Goal: Information Seeking & Learning: Stay updated

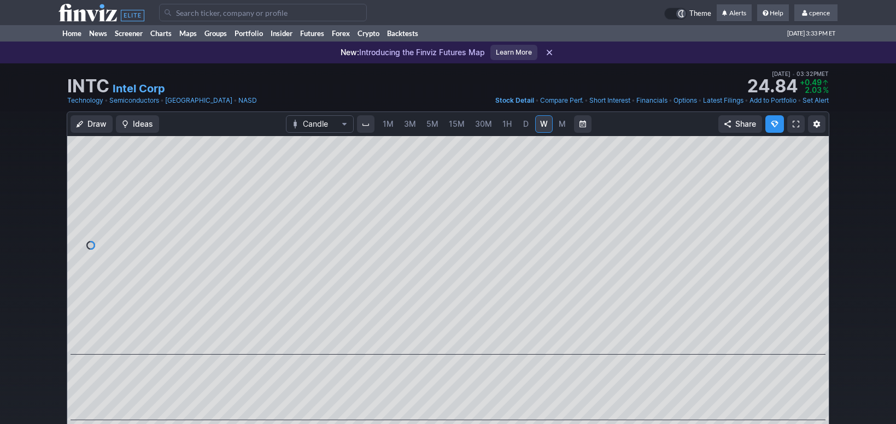
click at [81, 8] on icon at bounding box center [102, 12] width 86 height 17
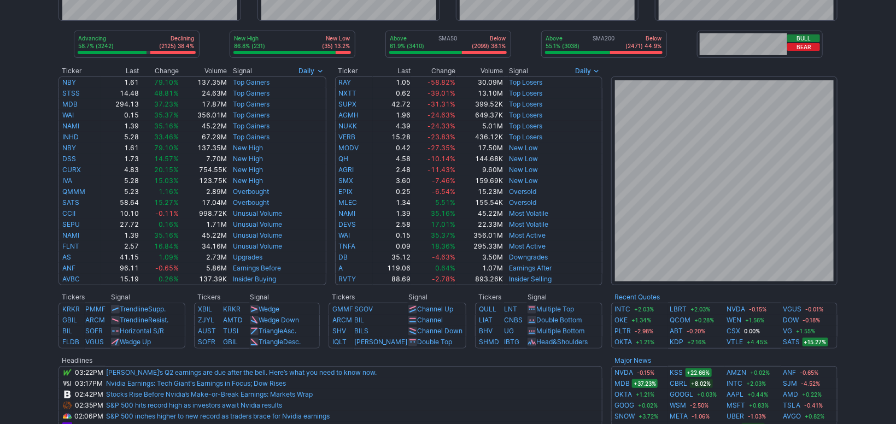
drag, startPoint x: 850, startPoint y: 160, endPoint x: 848, endPoint y: 166, distance: 5.7
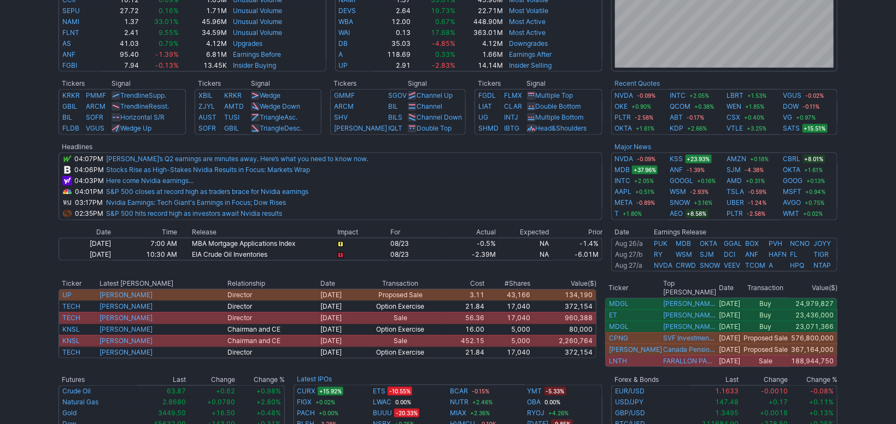
scroll to position [367, 0]
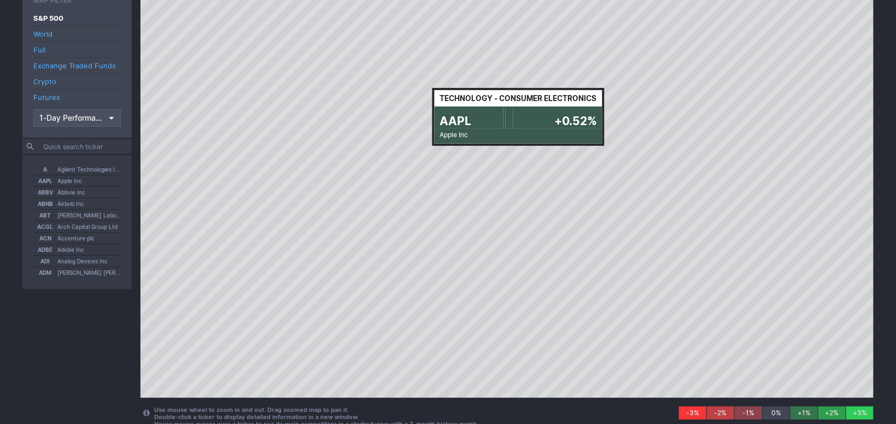
scroll to position [109, 0]
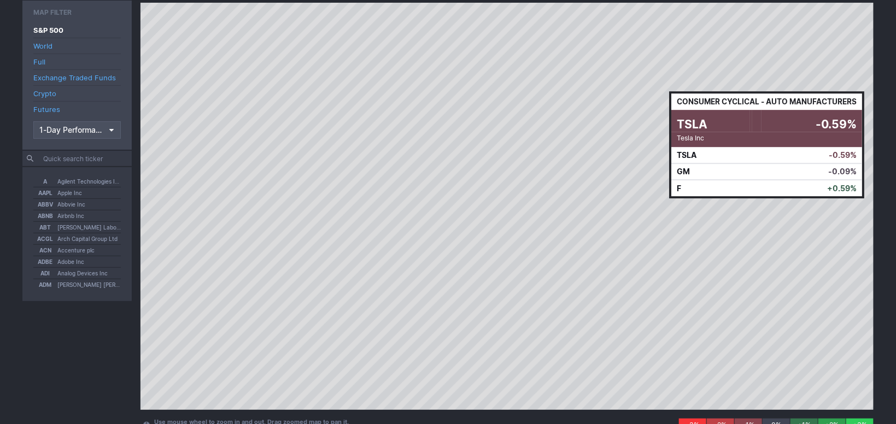
scroll to position [109, 0]
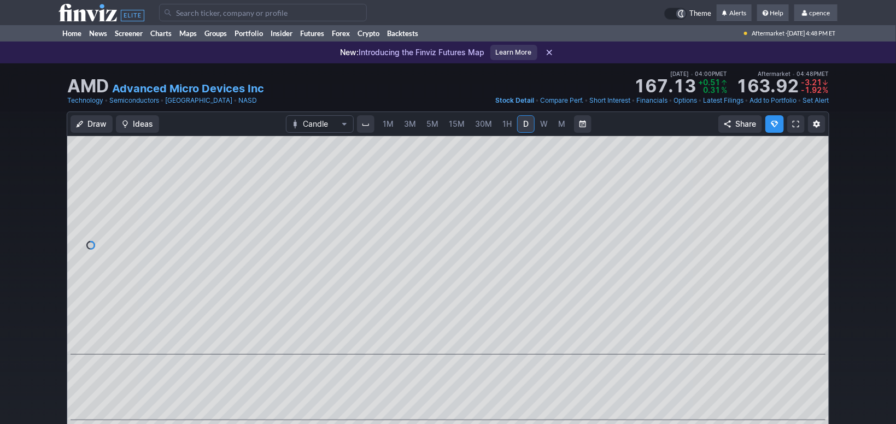
click at [559, 124] on span "M" at bounding box center [562, 123] width 7 height 9
